Goal: Transaction & Acquisition: Purchase product/service

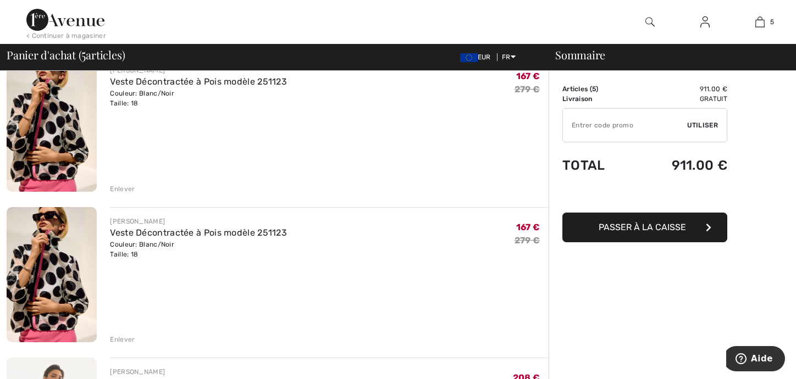
scroll to position [275, 0]
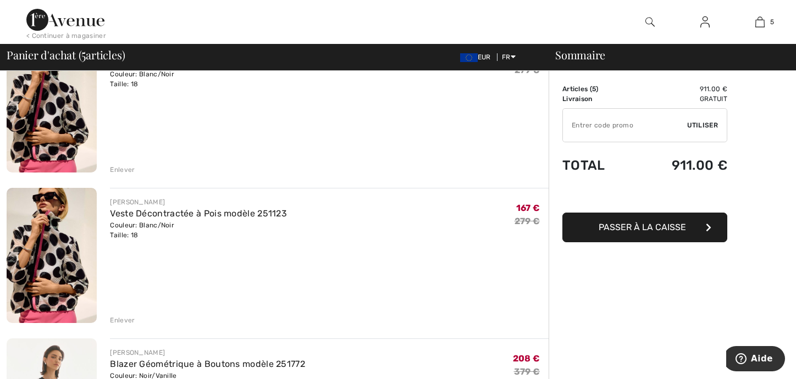
click at [123, 324] on div "Enlever" at bounding box center [122, 321] width 25 height 10
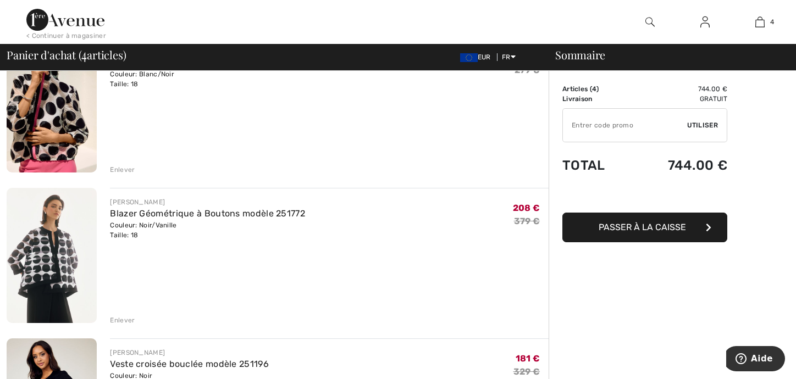
click at [64, 24] on img at bounding box center [65, 20] width 78 height 22
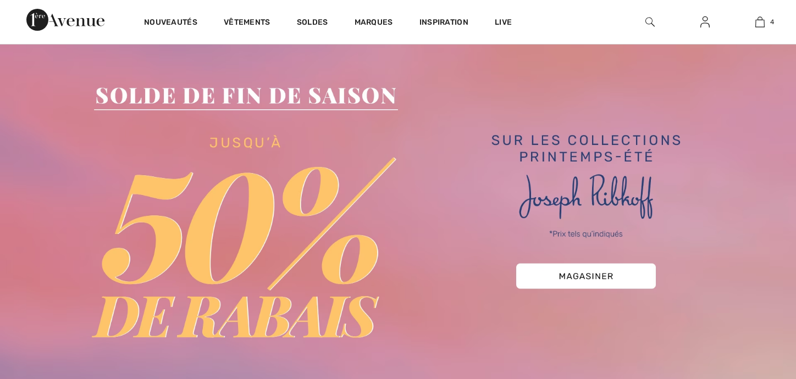
scroll to position [110, 0]
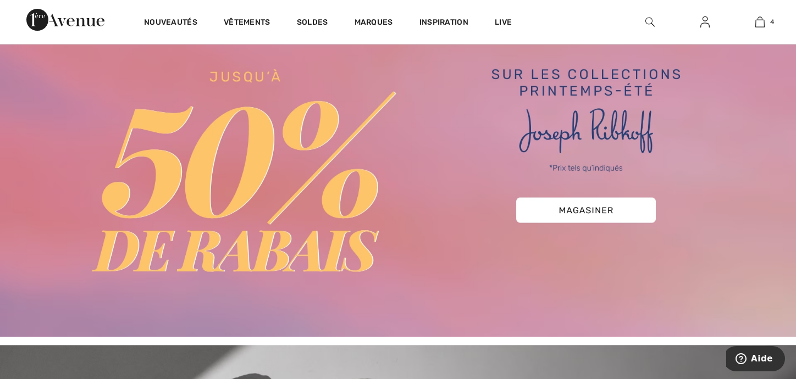
click at [554, 208] on img at bounding box center [398, 146] width 796 height 382
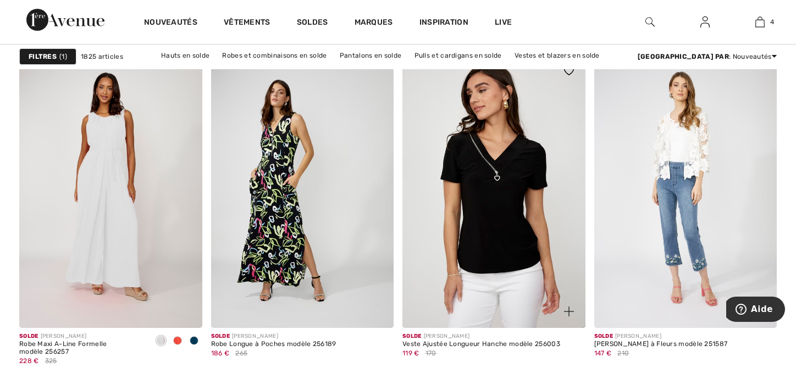
scroll to position [770, 0]
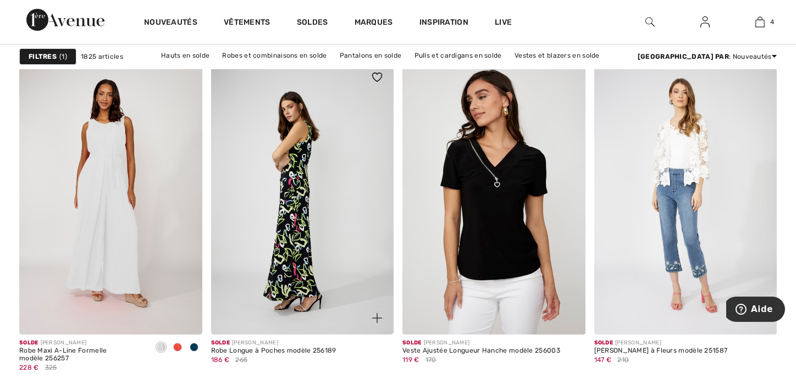
click at [314, 225] on img at bounding box center [302, 198] width 183 height 274
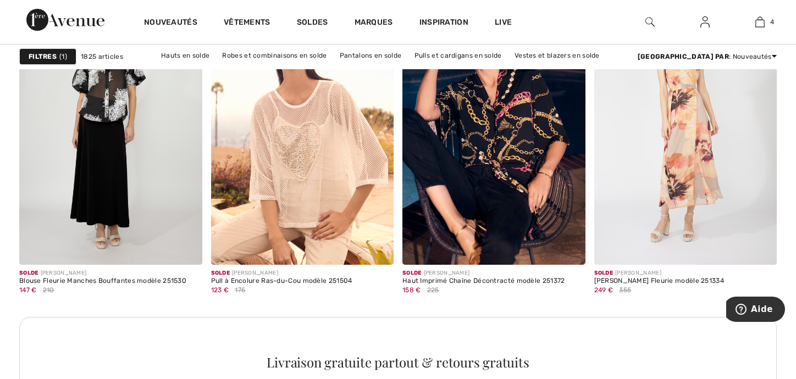
scroll to position [1100, 0]
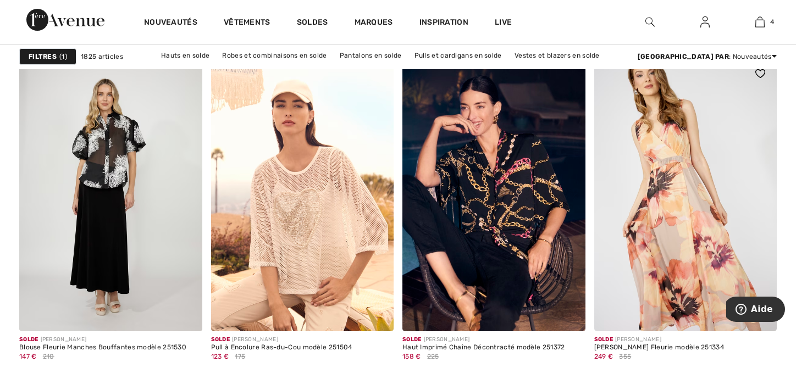
click at [654, 217] on img at bounding box center [686, 194] width 183 height 274
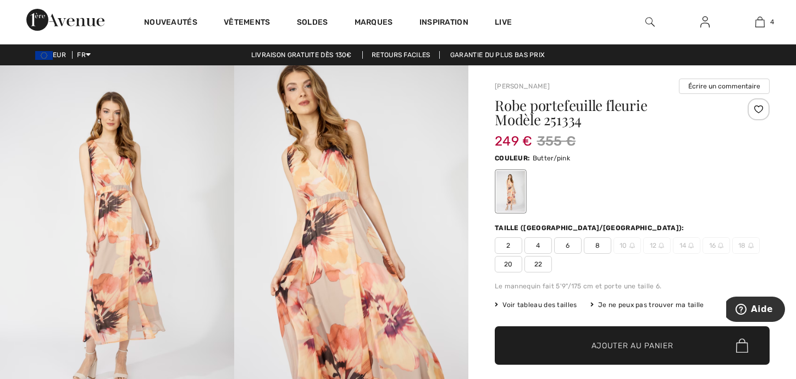
click at [108, 244] on img at bounding box center [117, 240] width 234 height 351
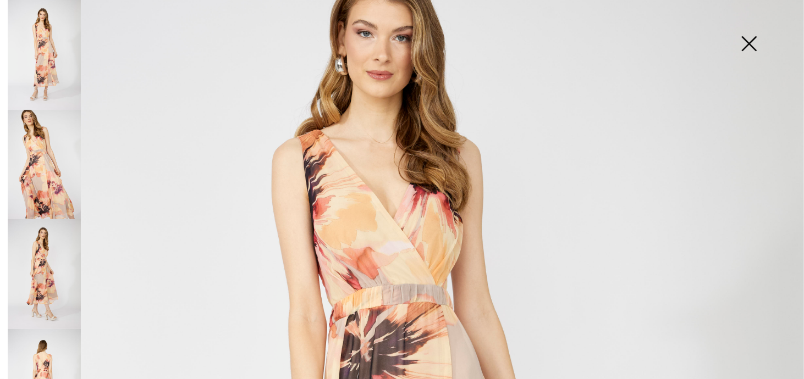
scroll to position [110, 0]
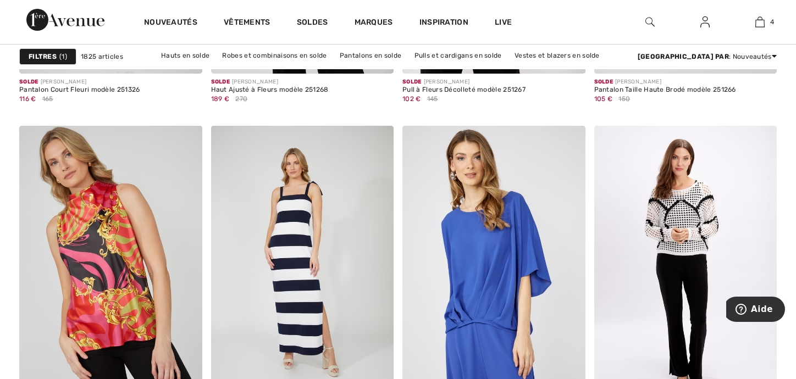
scroll to position [1870, 0]
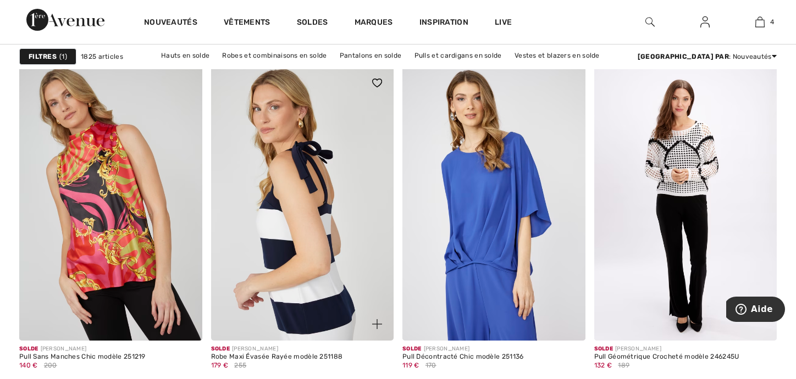
click at [260, 155] on img at bounding box center [302, 204] width 183 height 274
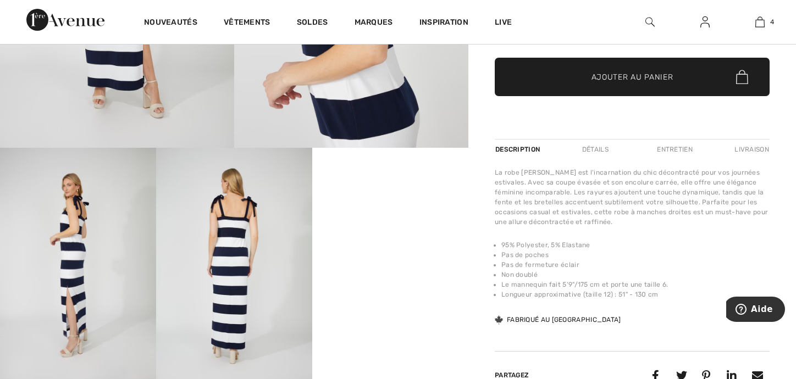
scroll to position [275, 0]
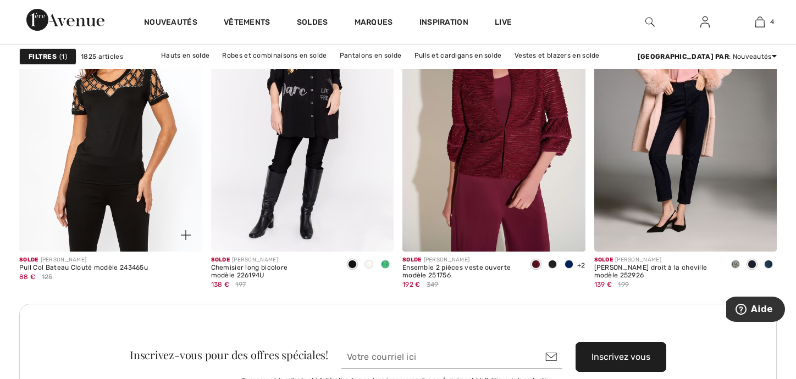
scroll to position [2200, 0]
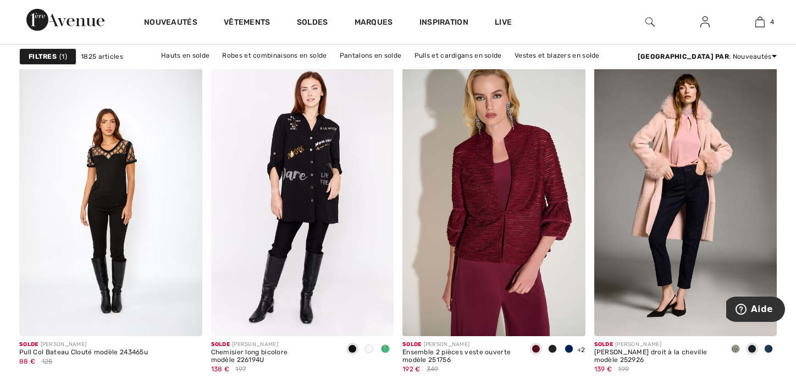
click at [52, 55] on strong "Filtres" at bounding box center [43, 57] width 28 height 10
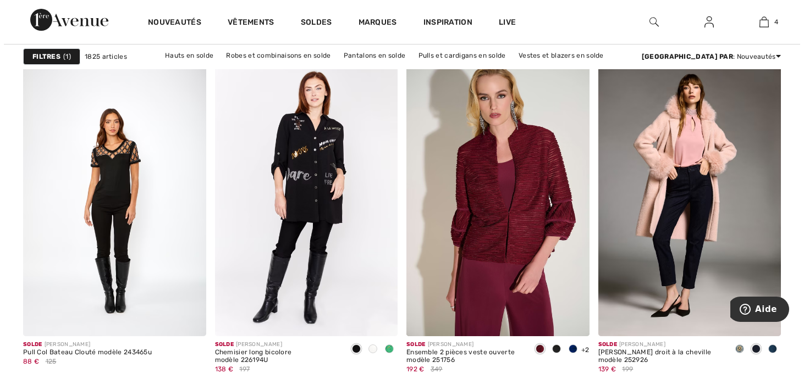
scroll to position [2220, 0]
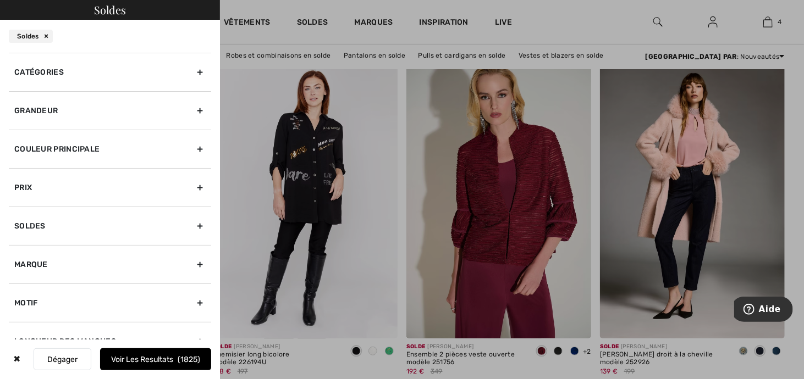
click at [77, 72] on div "Catégories" at bounding box center [110, 72] width 202 height 38
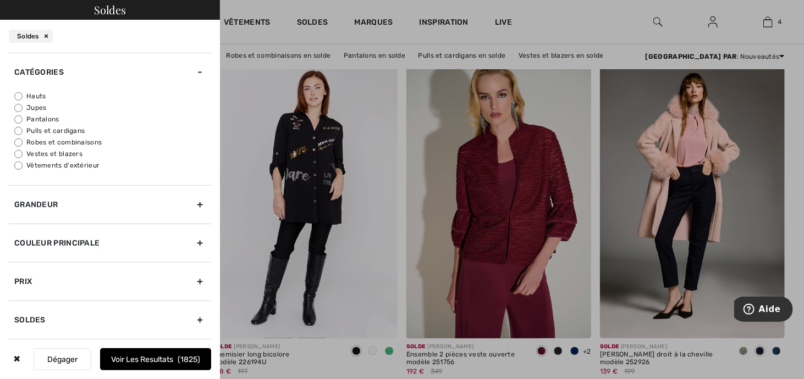
click at [21, 139] on input "Robes et combinaisons" at bounding box center [18, 143] width 8 height 8
radio input "true"
click at [169, 360] on button "Voir les resultats 501" at bounding box center [155, 360] width 111 height 22
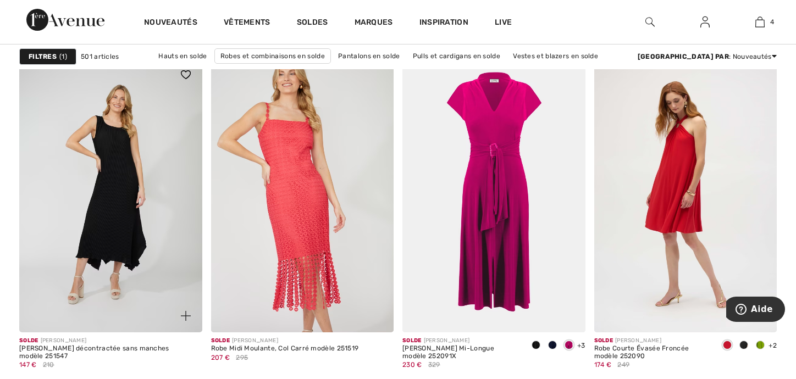
scroll to position [1595, 0]
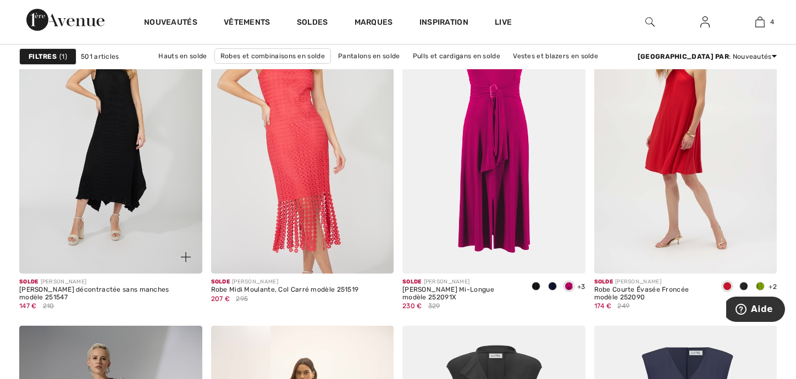
click at [139, 203] on img at bounding box center [110, 136] width 183 height 274
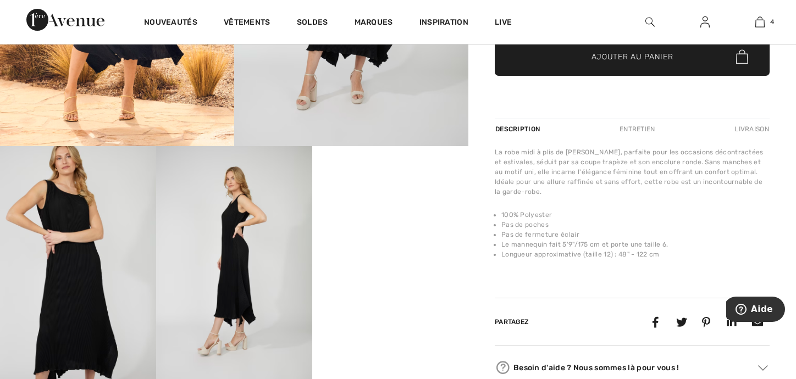
scroll to position [275, 0]
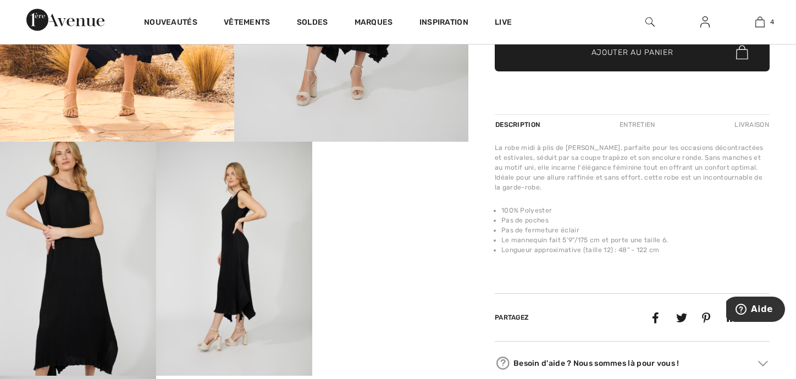
click at [378, 220] on video "Your browser does not support the video tag." at bounding box center [390, 181] width 156 height 78
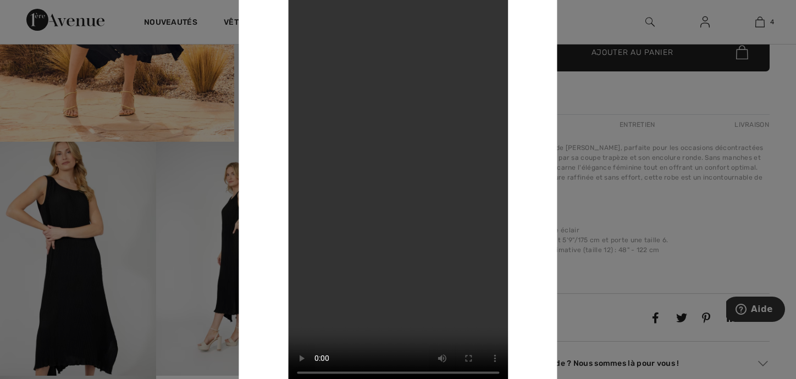
click at [620, 152] on div at bounding box center [398, 189] width 796 height 379
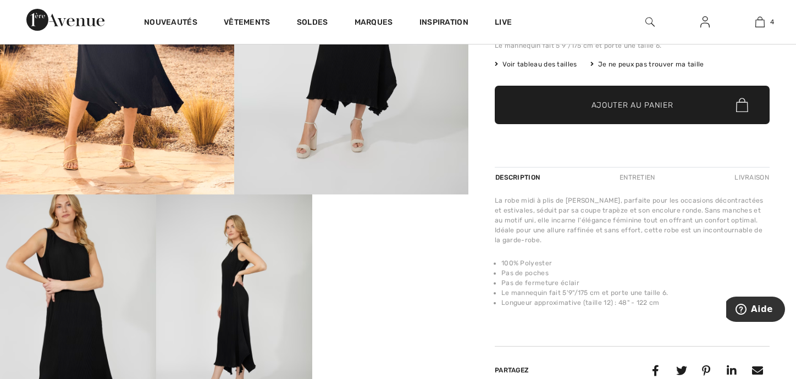
scroll to position [110, 0]
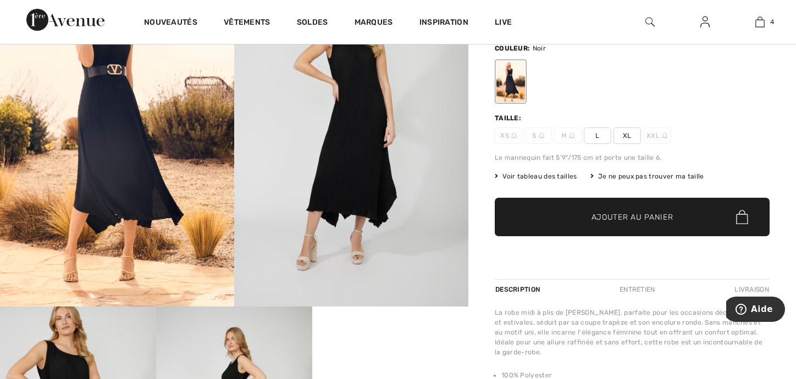
click at [547, 177] on span "Voir tableau des tailles" at bounding box center [536, 177] width 82 height 10
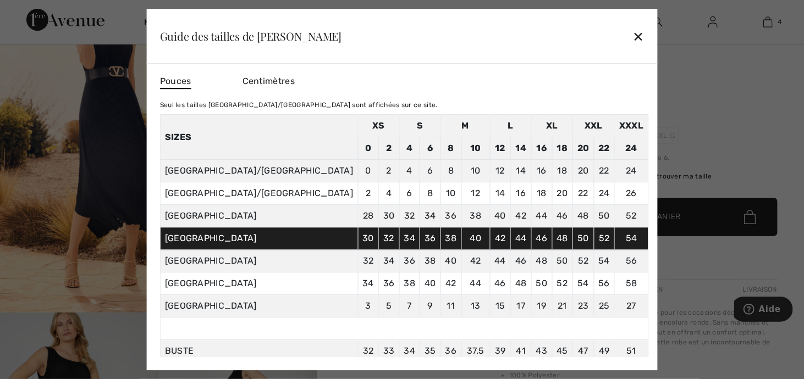
click at [632, 36] on div "✕" at bounding box center [638, 36] width 12 height 23
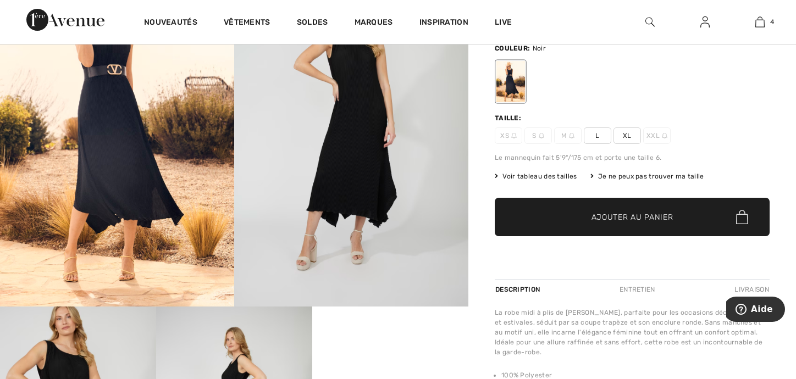
drag, startPoint x: 626, startPoint y: 135, endPoint x: 628, endPoint y: 146, distance: 10.6
click at [628, 135] on span "XL" at bounding box center [627, 136] width 27 height 16
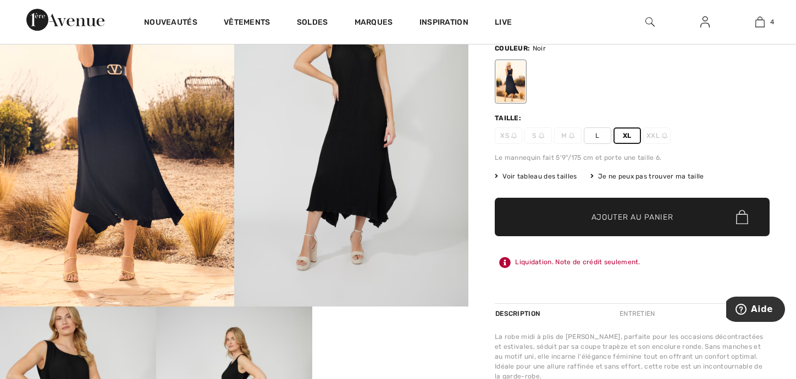
click at [630, 223] on span "✔ Ajouté au panier Ajouter au panier" at bounding box center [632, 217] width 275 height 38
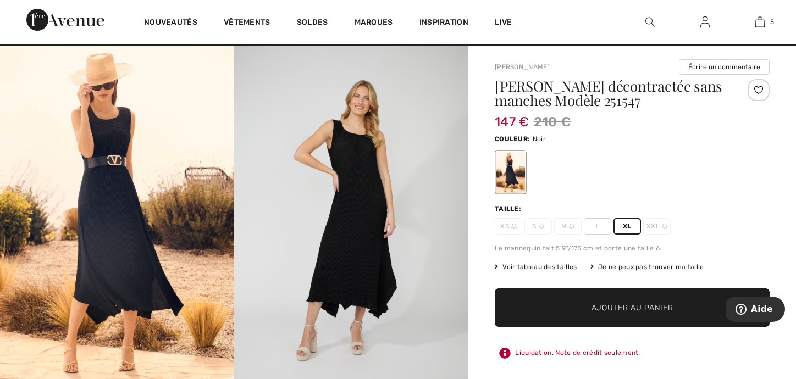
scroll to position [0, 0]
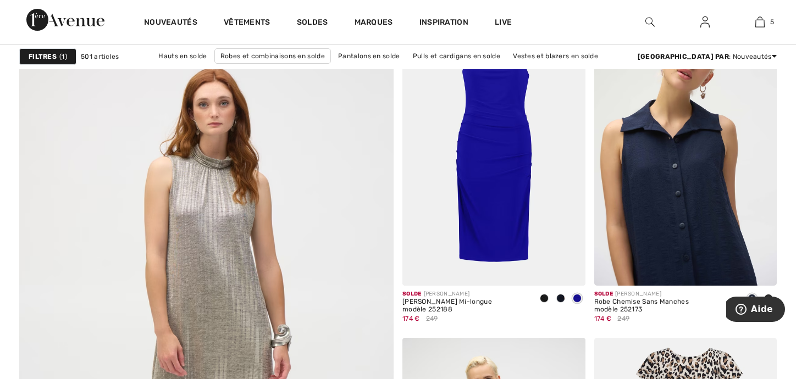
scroll to position [2750, 0]
